Goal: Task Accomplishment & Management: Complete application form

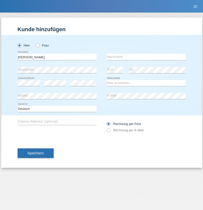
type input "Julien"
click at [146, 57] on input "text" at bounding box center [146, 57] width 79 height 6
type input "Stalder"
select select "CH"
radio input "true"
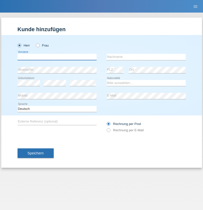
click at [57, 57] on input "text" at bounding box center [57, 57] width 79 height 6
type input "Jonathan"
click at [146, 57] on input "text" at bounding box center [146, 57] width 79 height 6
type input "Bezzola"
select select "CH"
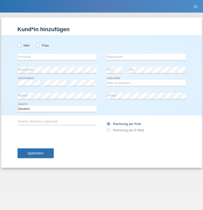
radio input "true"
click at [57, 57] on input "text" at bounding box center [57, 57] width 79 height 6
type input "Marcin"
click at [146, 57] on input "text" at bounding box center [146, 57] width 79 height 6
type input "Kiełbasa"
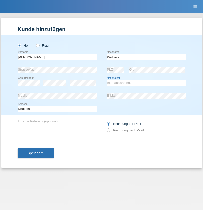
select select "PL"
select select "C"
select select "16"
select select "07"
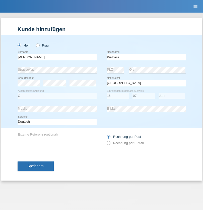
select select "1989"
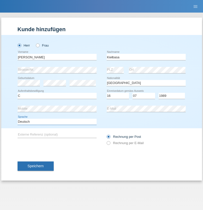
select select "en"
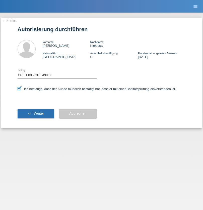
select select "1"
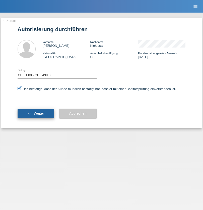
click at [36, 113] on span "Weiter" at bounding box center [39, 113] width 10 height 4
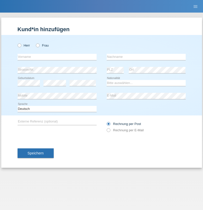
radio input "true"
click at [57, 57] on input "text" at bounding box center [57, 57] width 79 height 6
type input "Brice"
click at [146, 57] on input "text" at bounding box center [146, 57] width 79 height 6
type input "Pivot"
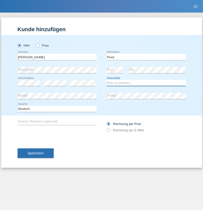
select select "CH"
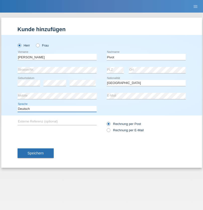
select select "en"
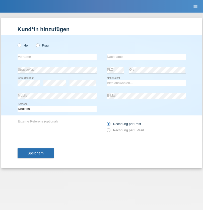
radio input "true"
click at [57, 57] on input "text" at bounding box center [57, 57] width 79 height 6
type input "Şeymanur"
click at [146, 57] on input "text" at bounding box center [146, 57] width 79 height 6
type input "Aydin"
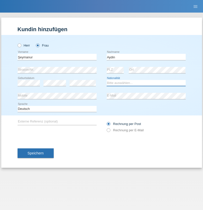
select select "TR"
select select "C"
select select "28"
select select "10"
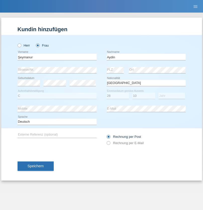
select select "2014"
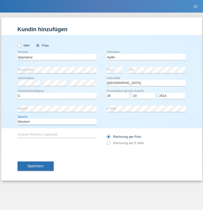
select select "en"
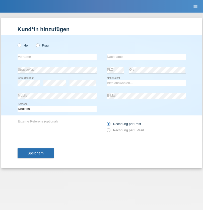
radio input "true"
click at [57, 57] on input "text" at bounding box center [57, 57] width 79 height 6
type input "[PERSON_NAME]"
click at [146, 57] on input "text" at bounding box center [146, 57] width 79 height 6
type input "Kolev"
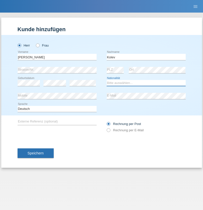
select select "MK"
select select "C"
select select "31"
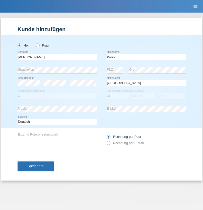
select select "10"
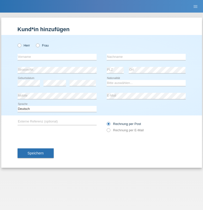
radio input "true"
click at [57, 57] on input "text" at bounding box center [57, 57] width 79 height 6
type input "[PERSON_NAME]"
click at [146, 57] on input "text" at bounding box center [146, 57] width 79 height 6
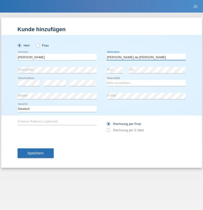
type input "[PERSON_NAME] da [PERSON_NAME]"
select select "PT"
select select "C"
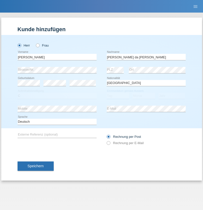
select select "07"
select select "04"
select select "1992"
